Goal: Check status: Check status

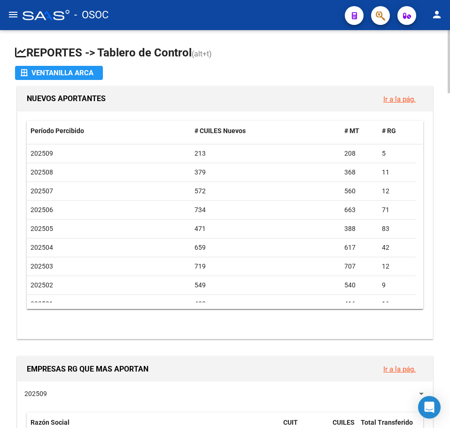
click at [250, 71] on app-file-import-inline "Ventanilla ARCA" at bounding box center [225, 73] width 420 height 14
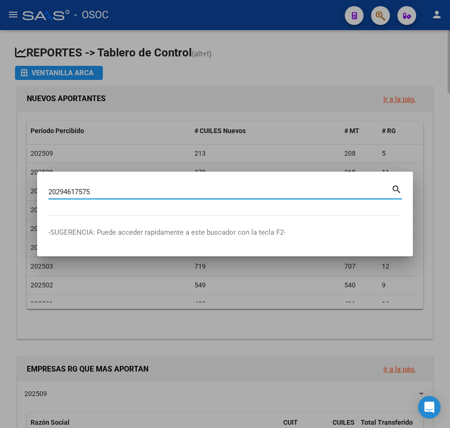
type input "20294617575"
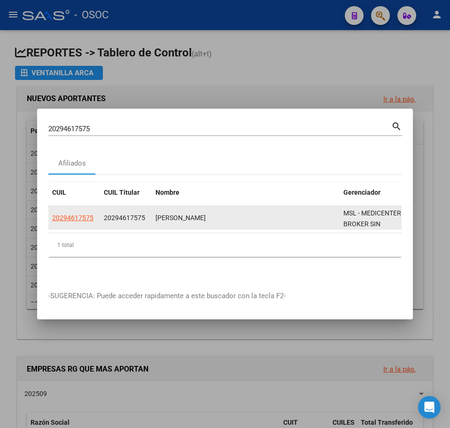
click at [82, 202] on div "CUIL CUIL Titular Nombre Gerenciador Activo 20294617575 20294617575 CASAS DARIO…" at bounding box center [224, 219] width 353 height 74
click at [80, 206] on datatable-body-cell "20294617575" at bounding box center [74, 217] width 52 height 23
click at [80, 212] on app-link-go-to "20294617575" at bounding box center [72, 217] width 41 height 11
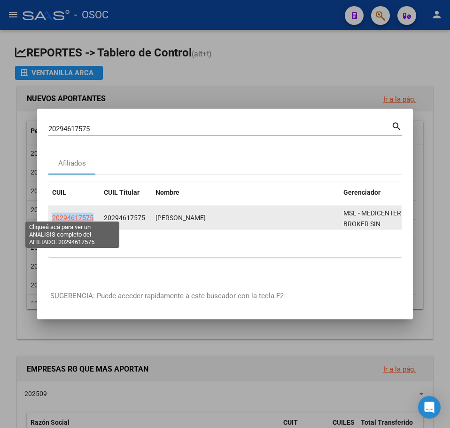
click at [81, 214] on span "20294617575" at bounding box center [72, 218] width 41 height 8
copy span "20294617575"
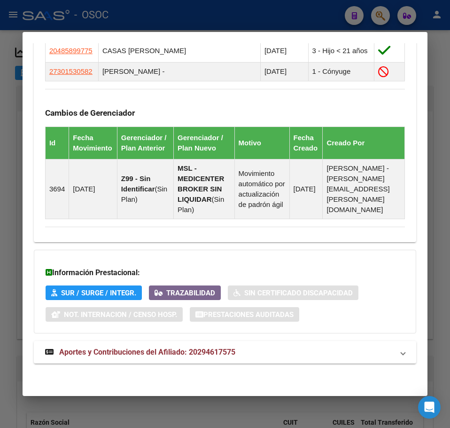
scroll to position [706, 0]
click at [180, 354] on span "Aportes y Contribuciones del Afiliado: 20294617575" at bounding box center [147, 351] width 176 height 9
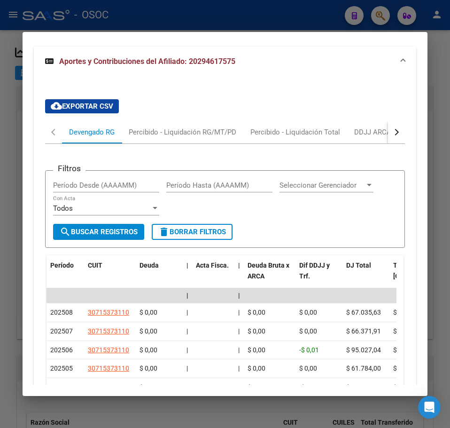
scroll to position [996, 0]
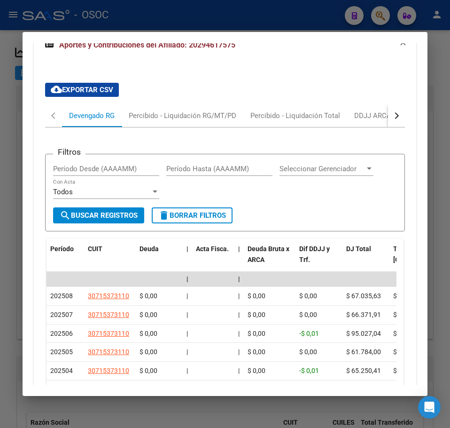
click at [161, 148] on div "Filtros Período Desde (AAAAMM) Período Hasta (AAAAMM) Seleccionar Gerenciador S…" at bounding box center [225, 325] width 360 height 396
click at [160, 148] on div "Filtros Período Desde (AAAAMM) Período Hasta (AAAAMM) Seleccionar Gerenciador S…" at bounding box center [225, 325] width 360 height 396
click at [157, 127] on div "Percibido - Liquidación RG/MT/PD" at bounding box center [183, 115] width 122 height 23
